Goal: Find specific page/section: Find specific page/section

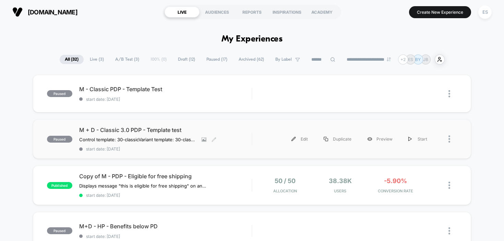
click at [141, 130] on span "M + D - Classic 3.0 PDP - Template test" at bounding box center [165, 130] width 173 height 7
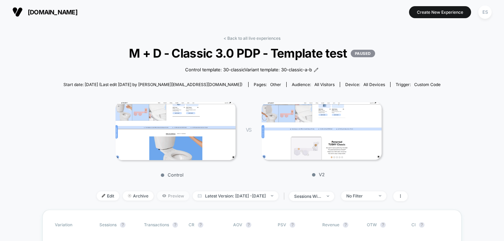
click at [163, 194] on span "Preview" at bounding box center [173, 195] width 32 height 9
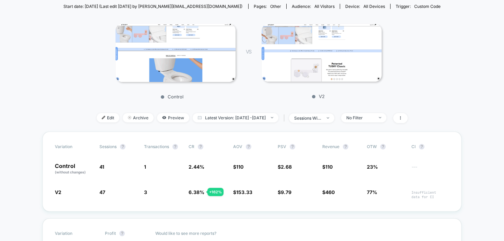
scroll to position [96, 0]
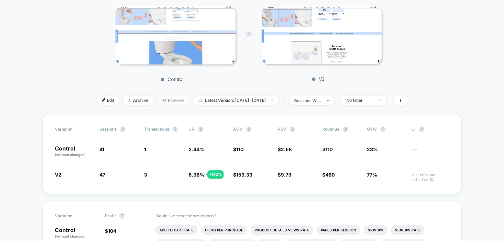
click at [164, 101] on span "Preview" at bounding box center [173, 100] width 32 height 9
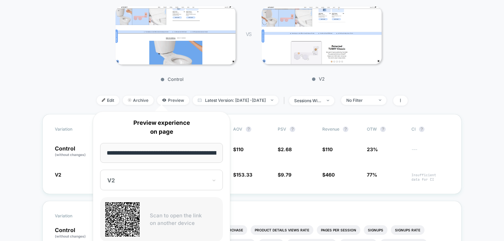
scroll to position [0, 39]
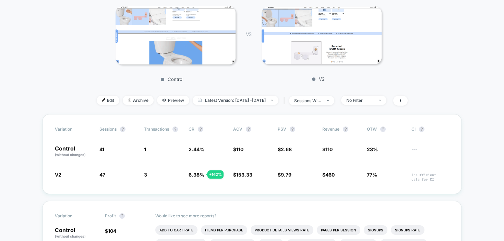
scroll to position [164, 0]
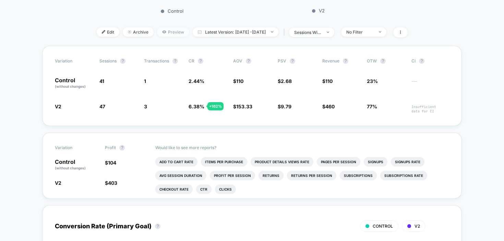
click at [168, 33] on span "Preview" at bounding box center [173, 31] width 32 height 9
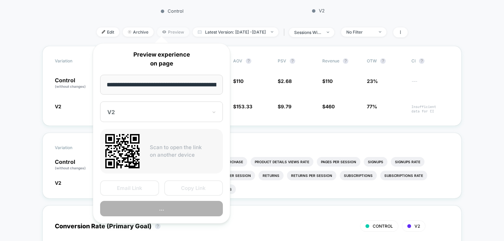
scroll to position [0, 39]
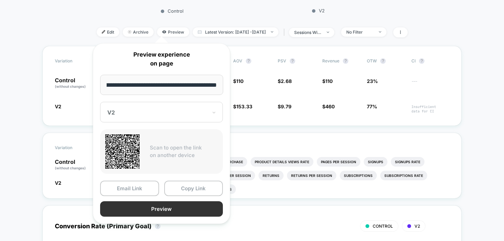
click at [163, 209] on button "Preview" at bounding box center [161, 208] width 123 height 15
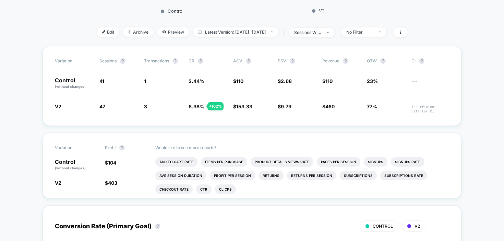
scroll to position [0, 0]
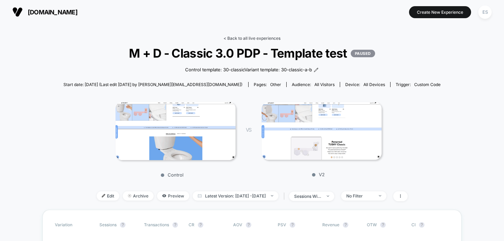
click at [239, 40] on link "< Back to all live experiences" at bounding box center [252, 38] width 57 height 5
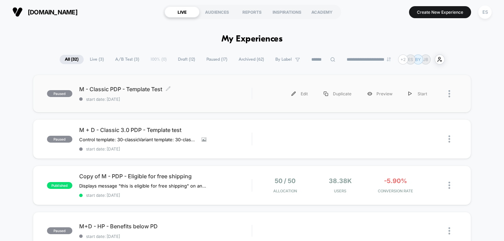
click at [143, 88] on span "M - Classic PDP - Template Test Click to edit experience details" at bounding box center [165, 89] width 173 height 7
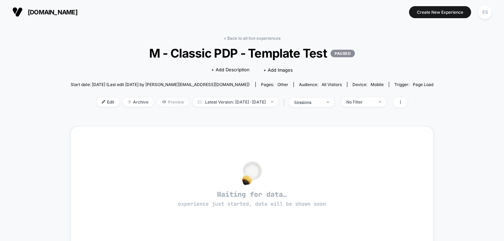
click at [168, 102] on span "Preview" at bounding box center [173, 101] width 32 height 9
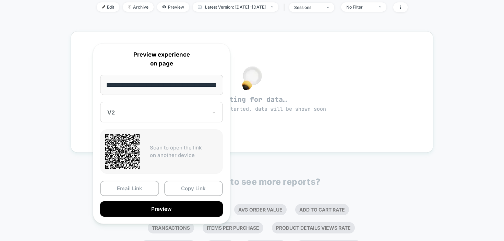
scroll to position [96, 0]
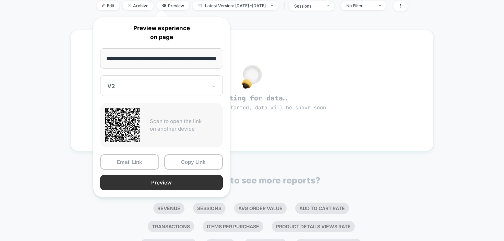
click at [168, 183] on button "Preview" at bounding box center [161, 182] width 123 height 15
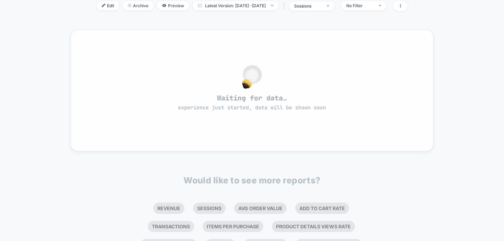
scroll to position [0, 0]
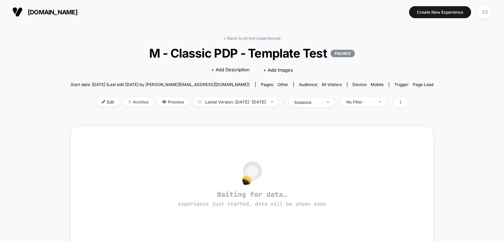
click at [261, 35] on div "< Back to all live experiences M - Classic PDP - Template Test PAUSED Click to …" at bounding box center [252, 209] width 363 height 356
click at [261, 38] on link "< Back to all live experiences" at bounding box center [252, 38] width 57 height 5
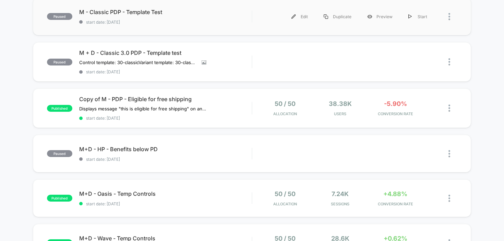
scroll to position [79, 0]
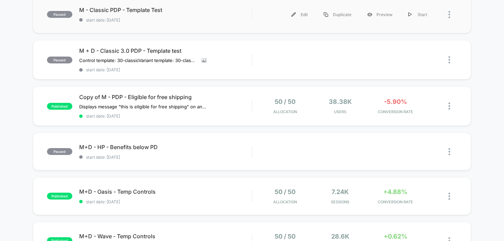
click at [339, 73] on div "paused M + D - Classic 3.0 PDP - Template test Control template: 30-classic Var…" at bounding box center [252, 59] width 439 height 39
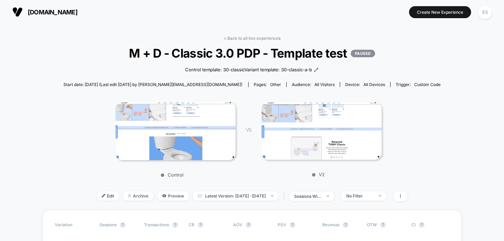
click at [237, 38] on link "< Back to all live experiences" at bounding box center [252, 38] width 57 height 5
